Goal: Find specific page/section: Find specific page/section

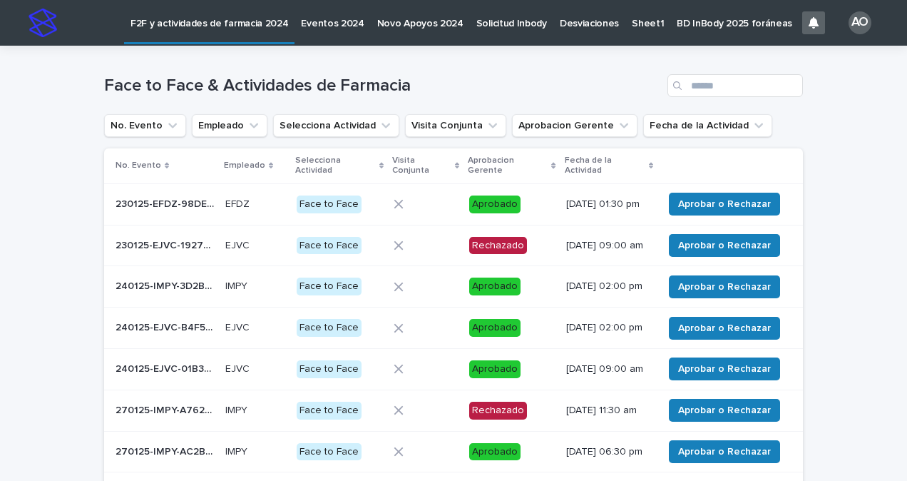
scroll to position [306, 0]
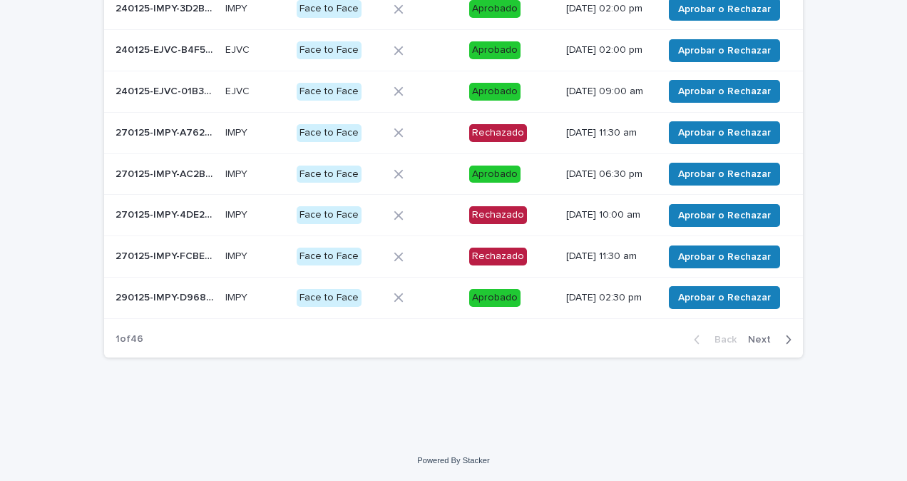
click at [765, 340] on span "Next" at bounding box center [763, 340] width 31 height 10
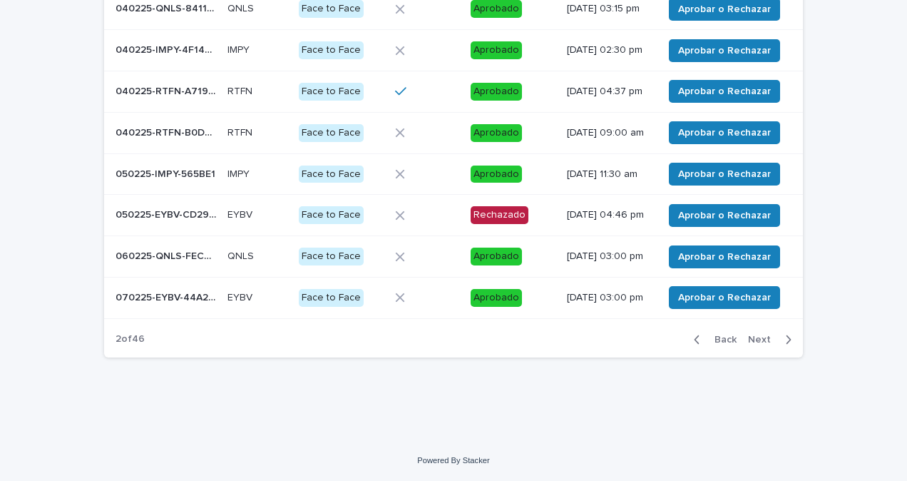
scroll to position [310, 0]
click at [760, 342] on span "Next" at bounding box center [763, 340] width 31 height 10
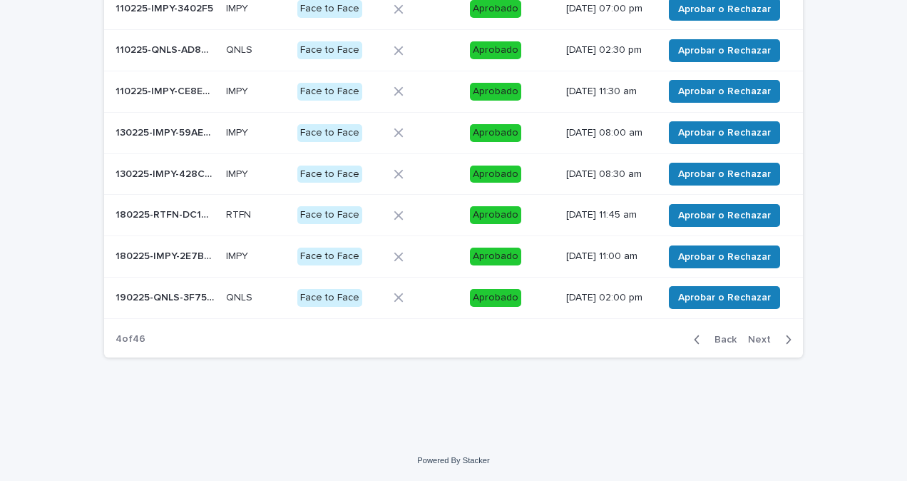
scroll to position [306, 0]
click at [760, 342] on span "Next" at bounding box center [763, 340] width 31 height 10
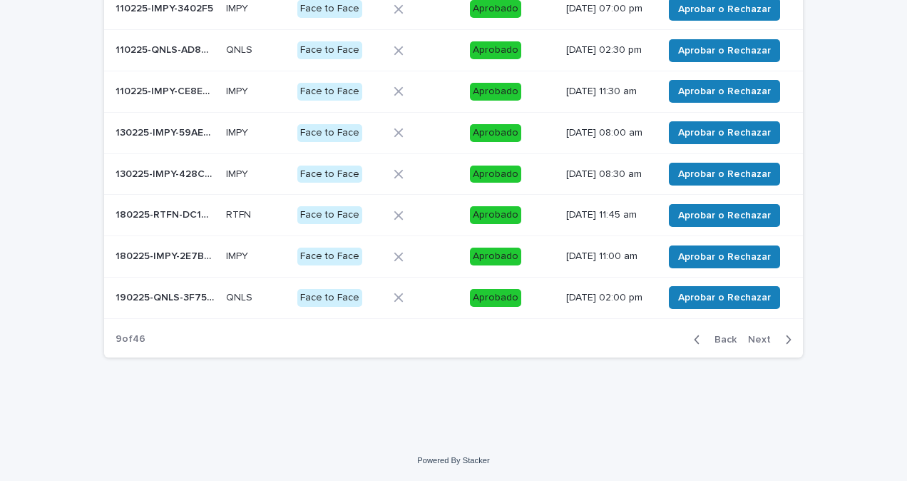
click at [760, 342] on span "Next" at bounding box center [763, 340] width 31 height 10
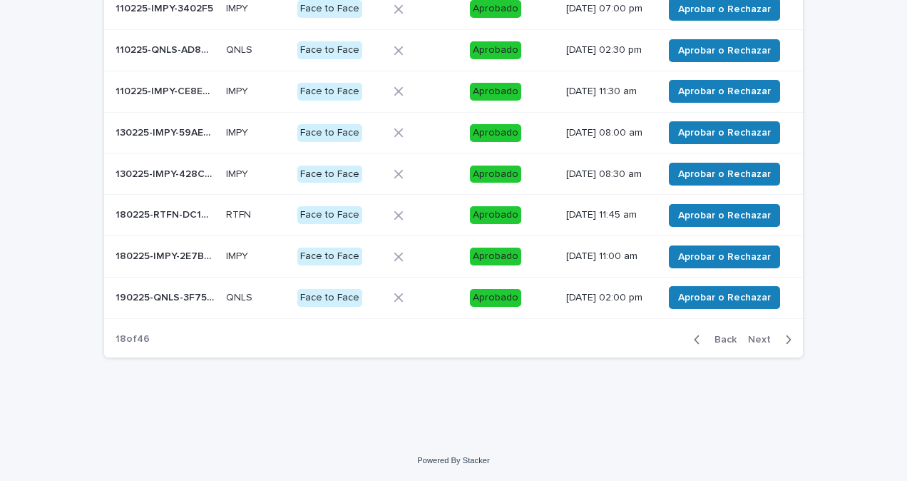
click at [760, 342] on span "Next" at bounding box center [763, 340] width 31 height 10
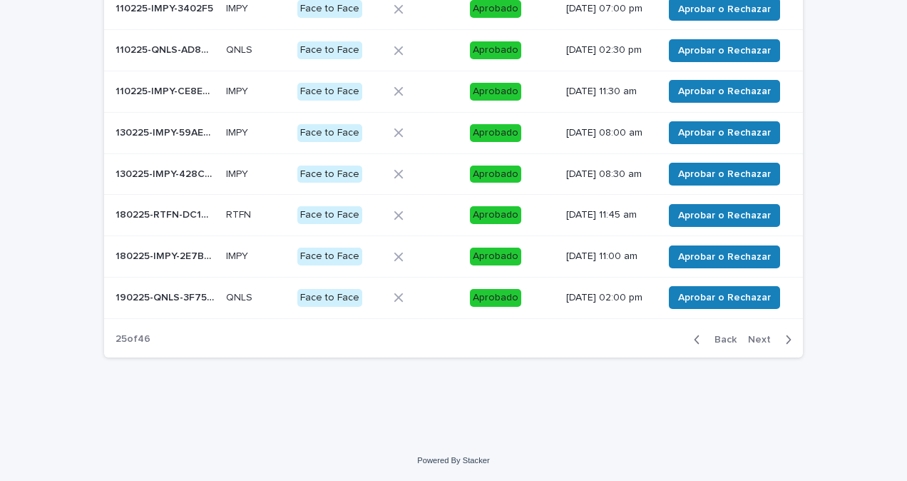
click at [760, 342] on span "Next" at bounding box center [763, 340] width 31 height 10
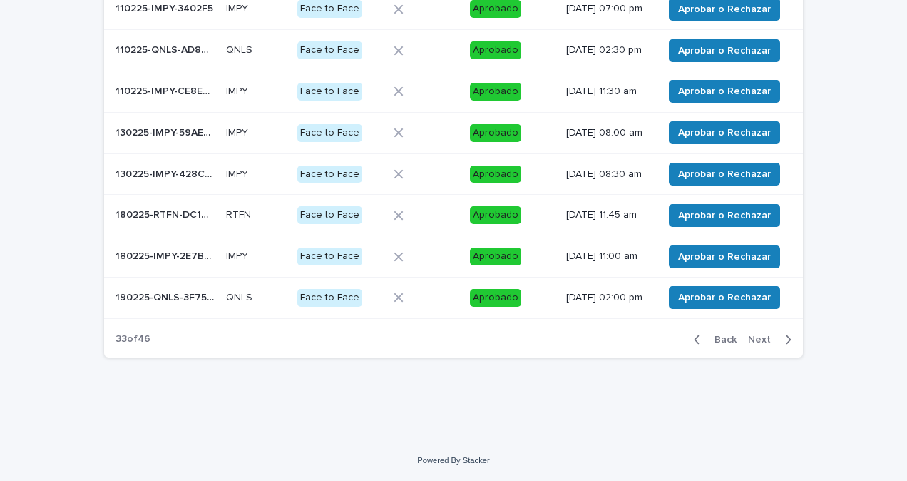
click at [760, 342] on span "Next" at bounding box center [763, 340] width 31 height 10
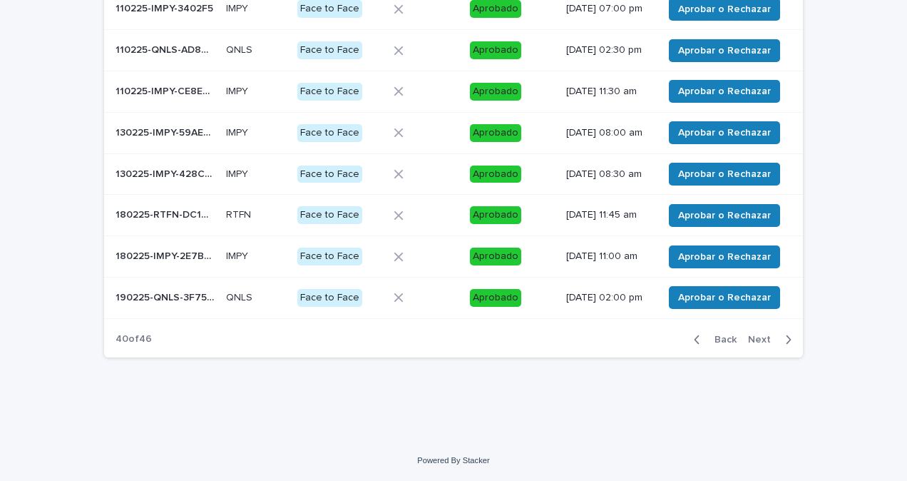
click at [760, 342] on span "Next" at bounding box center [763, 340] width 31 height 10
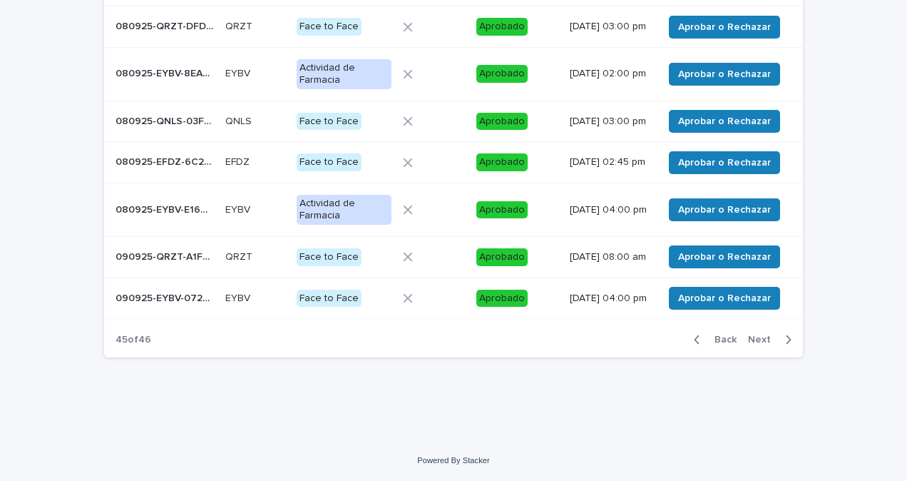
scroll to position [327, 0]
click at [760, 342] on section "No. Evento Empleado Selecciona Actividad Visita Conjunta Aprobacion Gerente Fec…" at bounding box center [453, 102] width 699 height 510
click at [760, 346] on button "Next" at bounding box center [773, 339] width 61 height 13
